Goal: Information Seeking & Learning: Check status

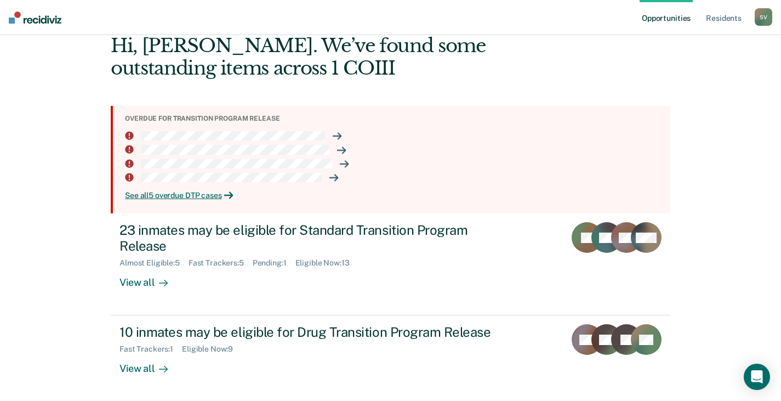
scroll to position [58, 0]
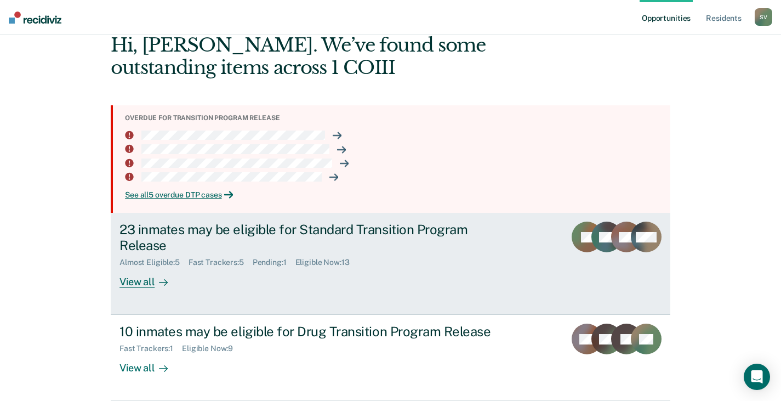
click at [147, 283] on div "View all" at bounding box center [149, 277] width 61 height 21
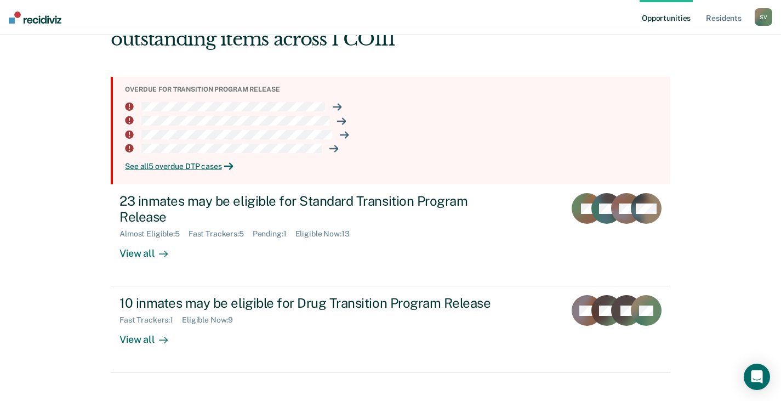
scroll to position [102, 0]
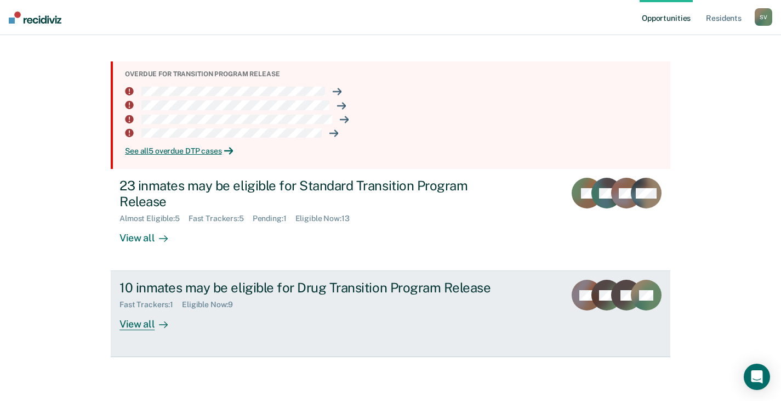
click at [136, 316] on div "View all" at bounding box center [149, 319] width 61 height 21
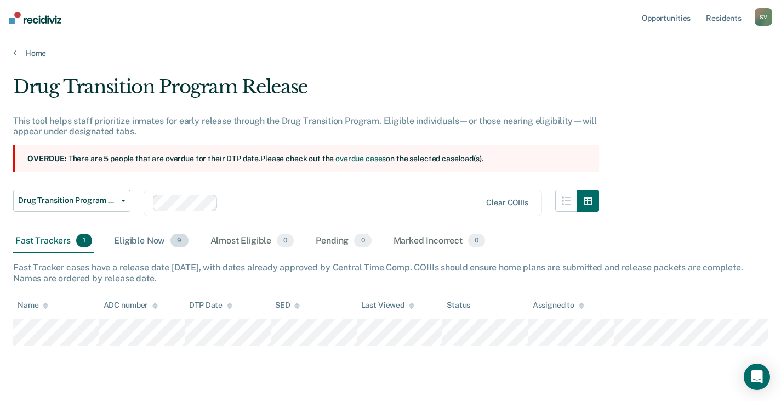
click at [127, 240] on div "Eligible Now 9" at bounding box center [151, 241] width 78 height 24
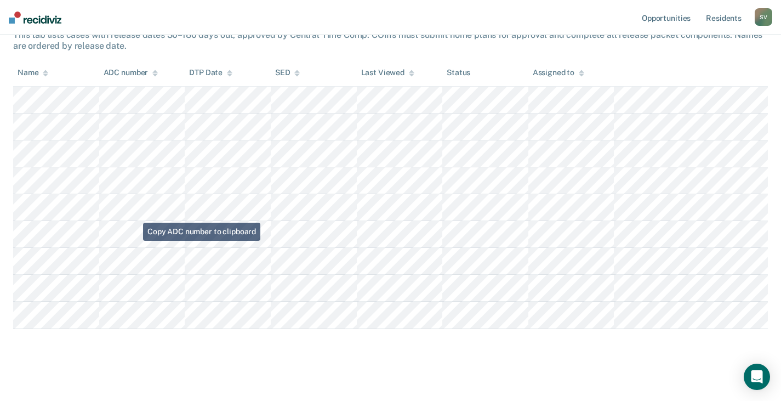
scroll to position [239, 0]
